Goal: Entertainment & Leisure: Browse casually

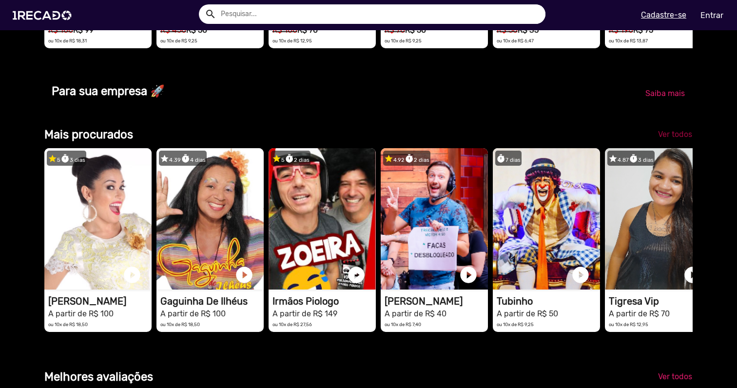
click at [664, 130] on span "Ver todos" at bounding box center [675, 134] width 34 height 9
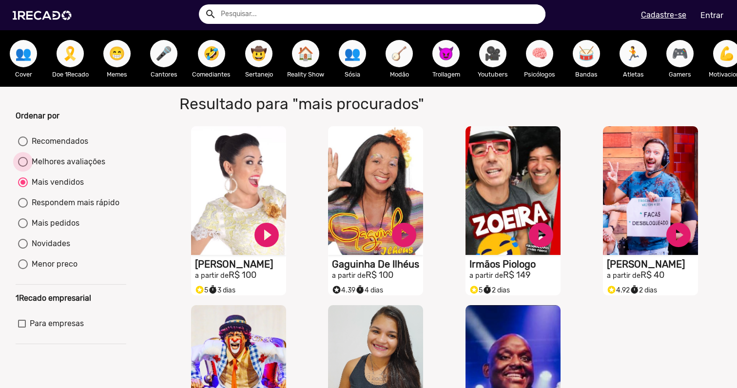
click at [77, 168] on div "Melhores avaliações" at bounding box center [66, 162] width 77 height 12
click at [23, 167] on input "Melhores avaliações" at bounding box center [22, 167] width 0 height 0
radio input "true"
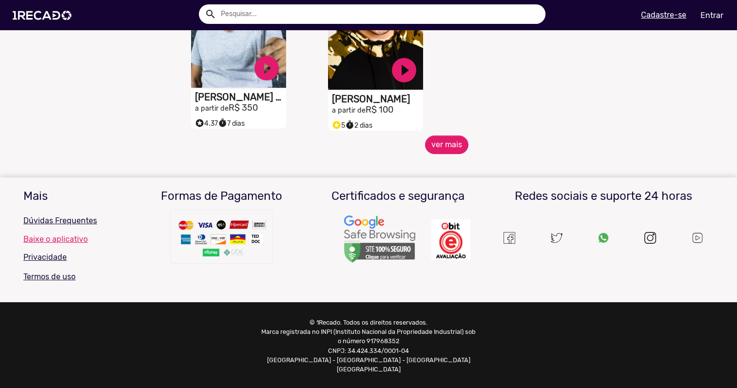
scroll to position [509, 0]
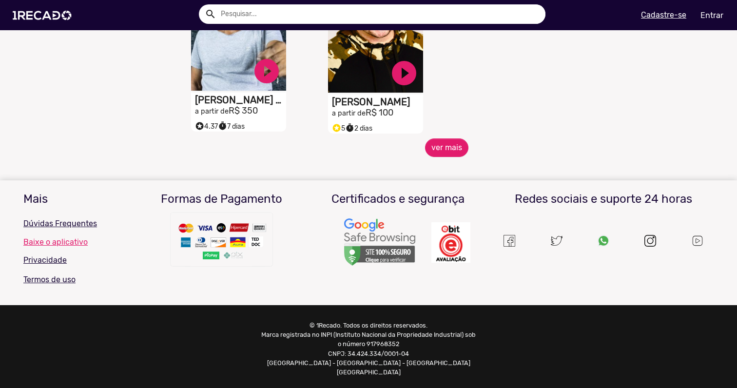
click at [232, 79] on video "S1RECADO vídeos dedicados para fãs e empresas" at bounding box center [238, 26] width 95 height 129
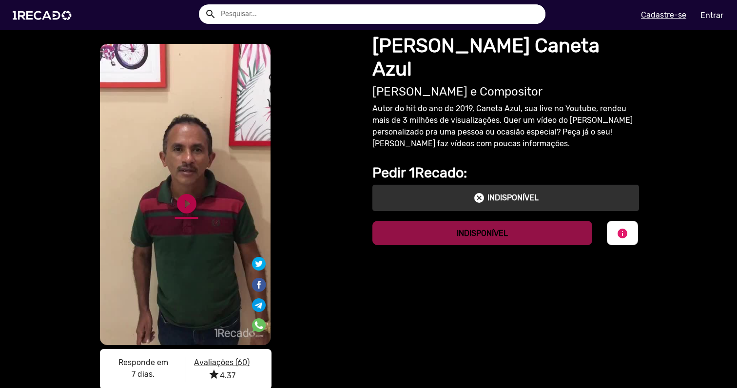
click at [189, 198] on link "play_circle_filled" at bounding box center [186, 203] width 23 height 23
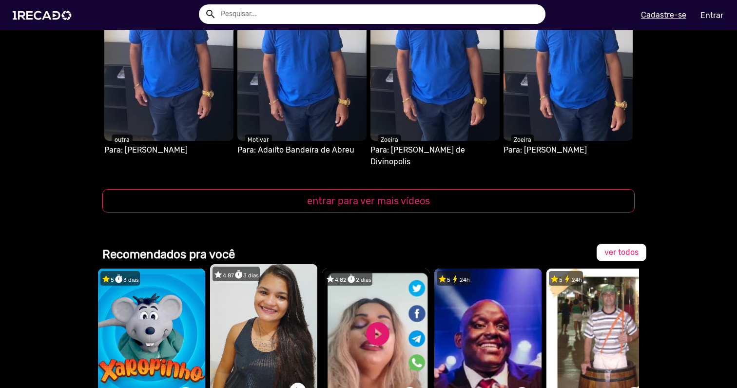
scroll to position [1231, 0]
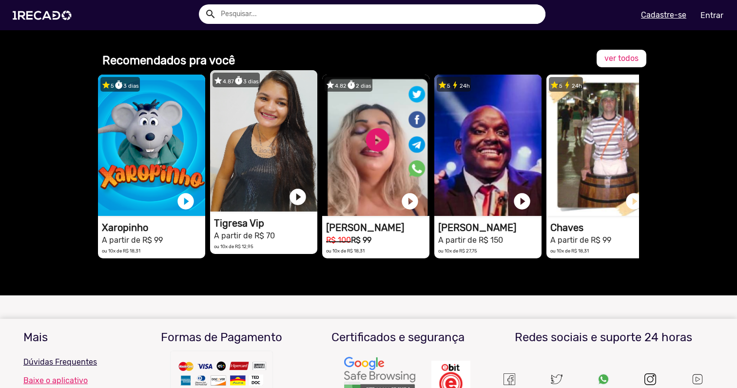
click at [253, 160] on video "1RECADO vídeos dedicados para fãs e empresas" at bounding box center [263, 140] width 107 height 141
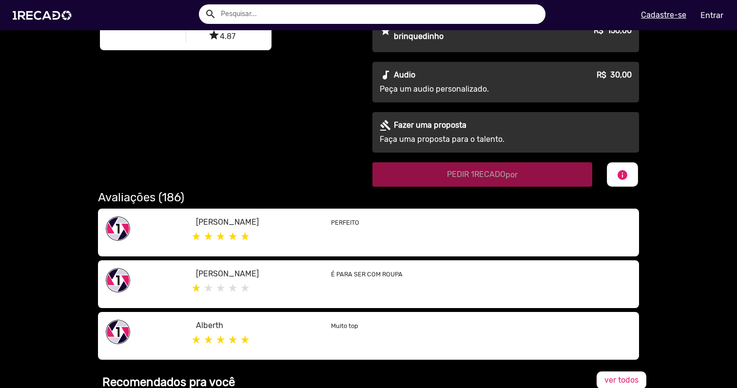
scroll to position [56, 0]
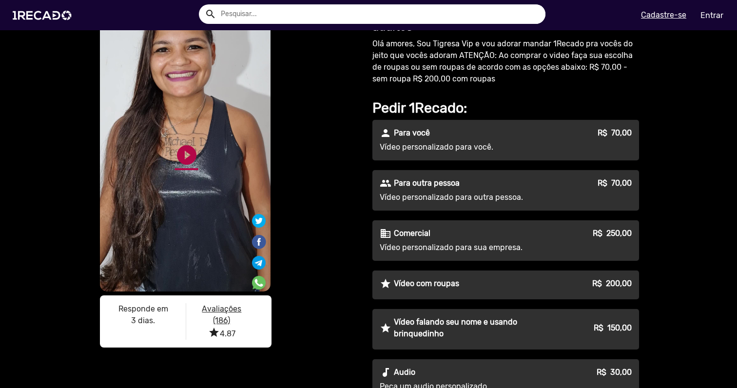
click at [191, 152] on link "play_circle_filled" at bounding box center [186, 154] width 23 height 23
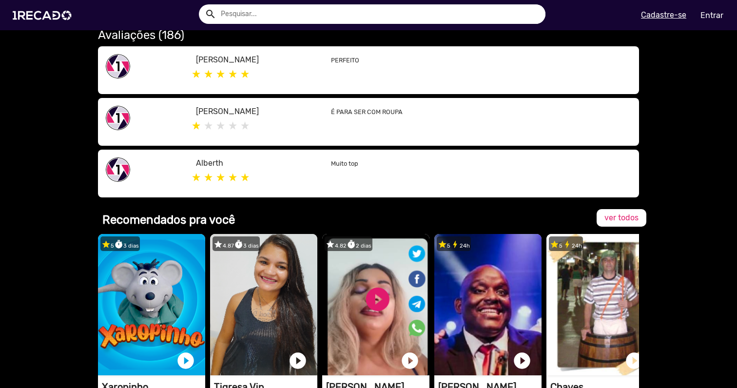
scroll to position [528, 0]
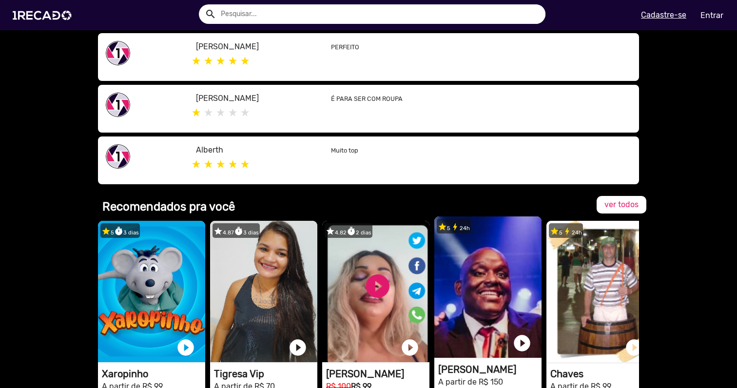
click at [485, 257] on video "1RECADO vídeos dedicados para fãs e empresas" at bounding box center [487, 286] width 107 height 141
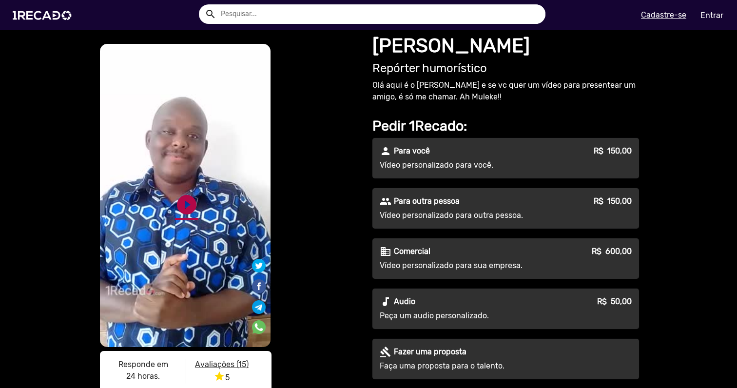
click at [191, 199] on link "play_circle_filled" at bounding box center [186, 204] width 23 height 23
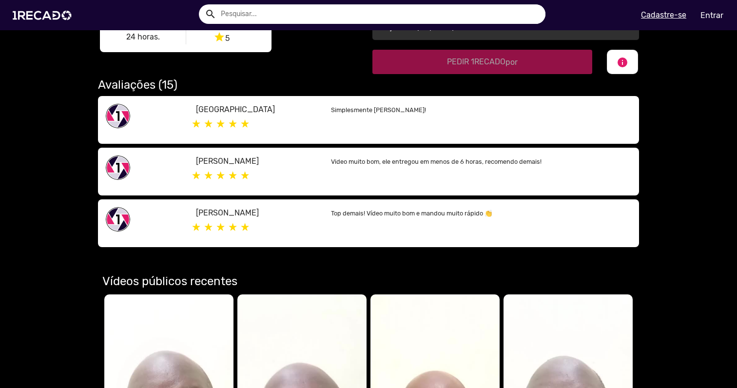
scroll to position [564, 0]
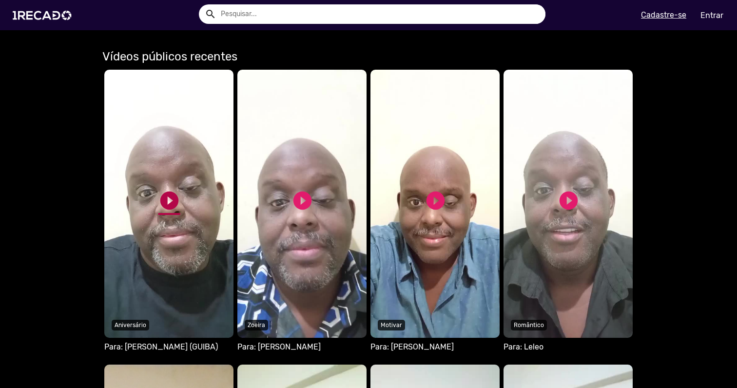
click at [170, 201] on link "play_circle_filled" at bounding box center [169, 201] width 22 height 22
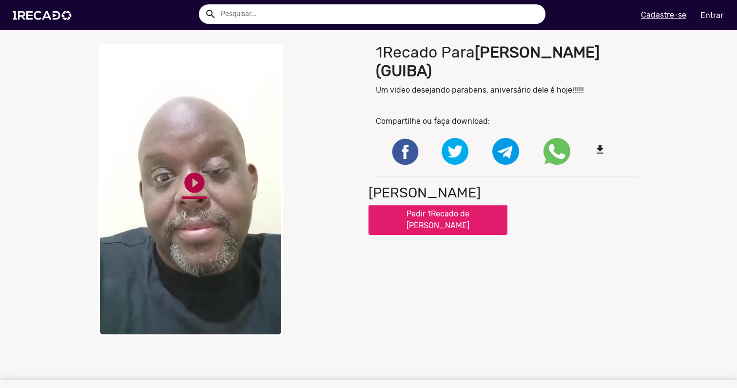
click at [199, 187] on link "play_circle_filled" at bounding box center [194, 183] width 24 height 24
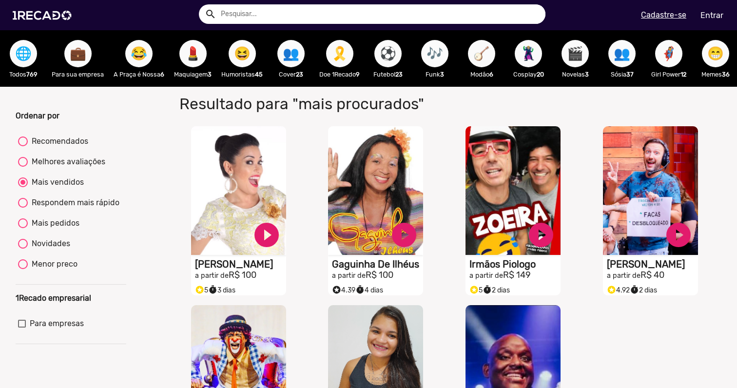
click at [428, 50] on button "🎶" at bounding box center [434, 53] width 27 height 27
radio input "true"
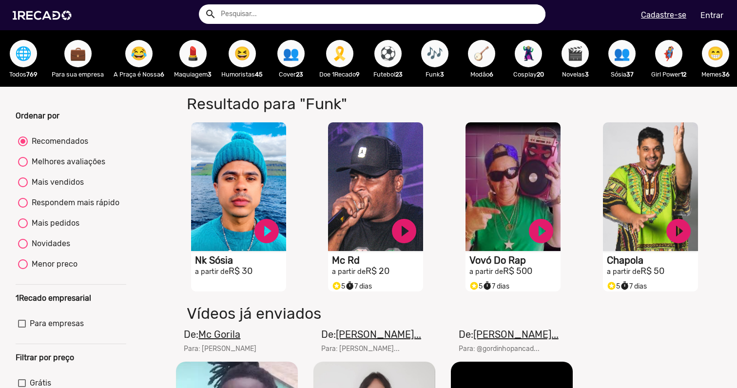
click at [391, 56] on span "⚽" at bounding box center [388, 53] width 17 height 27
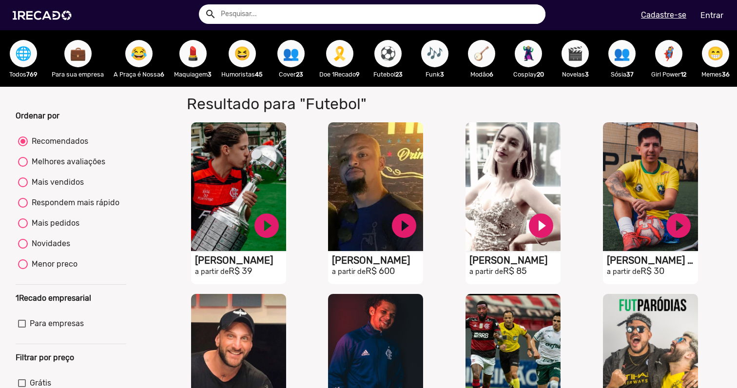
click at [576, 55] on span "🎬" at bounding box center [575, 53] width 17 height 27
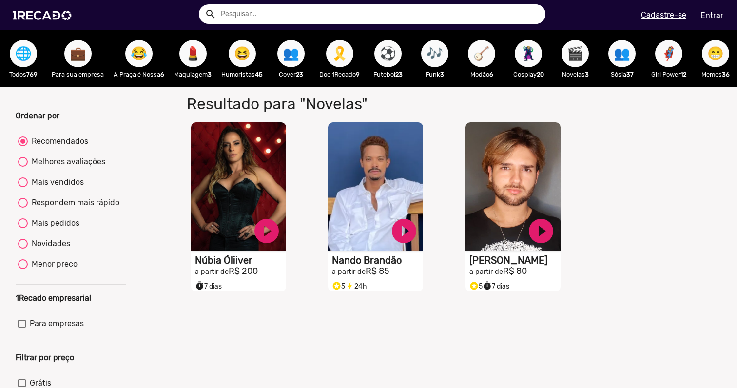
click at [132, 50] on button "😂" at bounding box center [138, 53] width 27 height 27
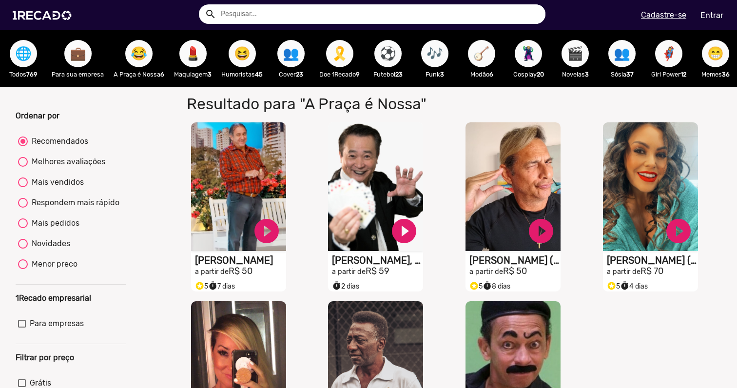
click at [76, 58] on span "💼" at bounding box center [78, 53] width 17 height 27
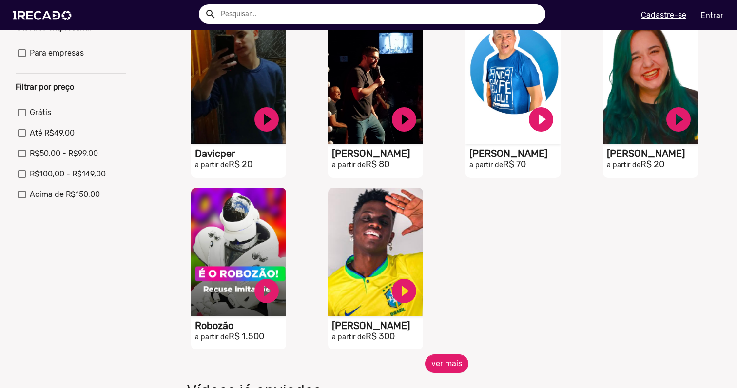
scroll to position [271, 0]
